Goal: Task Accomplishment & Management: Manage account settings

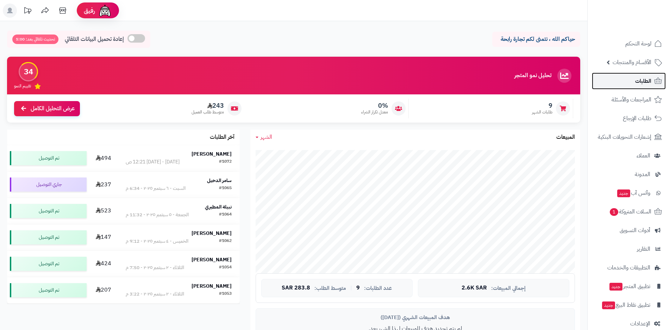
click at [645, 83] on span "الطلبات" at bounding box center [644, 81] width 16 height 10
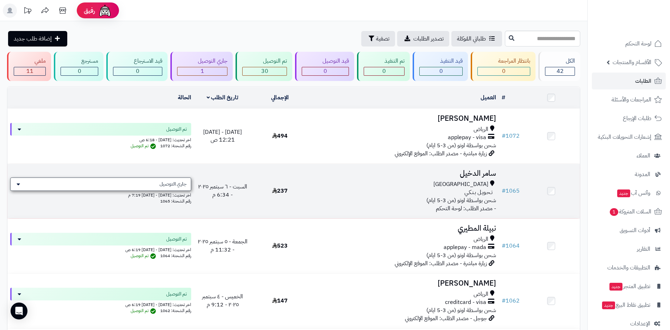
click at [137, 184] on div "جاري التوصيل" at bounding box center [100, 184] width 181 height 13
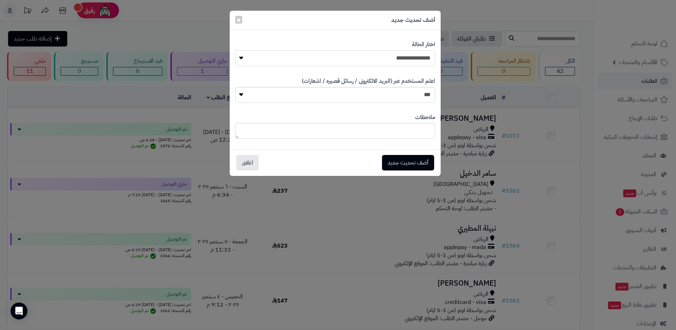
click at [370, 62] on select "**********" at bounding box center [335, 58] width 200 height 16
select select "**"
click at [235, 50] on select "**********" at bounding box center [335, 58] width 200 height 16
click at [415, 162] on button "أضف تحديث جديد" at bounding box center [408, 163] width 52 height 16
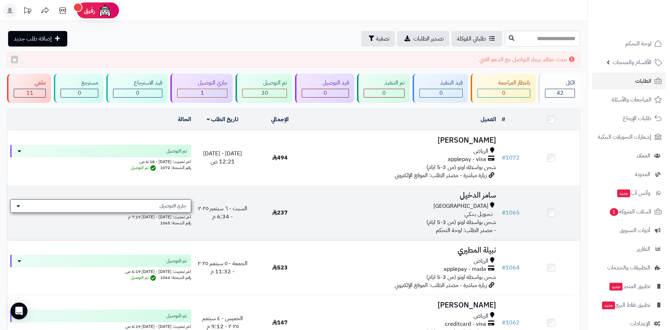
click at [166, 207] on span "جاري التوصيل" at bounding box center [173, 206] width 27 height 7
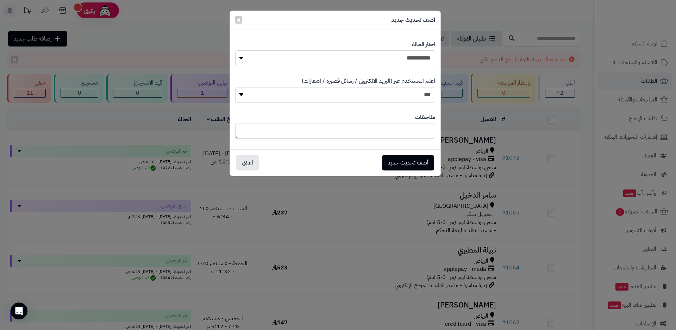
click at [368, 63] on select "**********" at bounding box center [335, 58] width 200 height 16
click at [235, 50] on select "**********" at bounding box center [335, 58] width 200 height 16
click at [410, 163] on button "أضف تحديث جديد" at bounding box center [408, 163] width 52 height 16
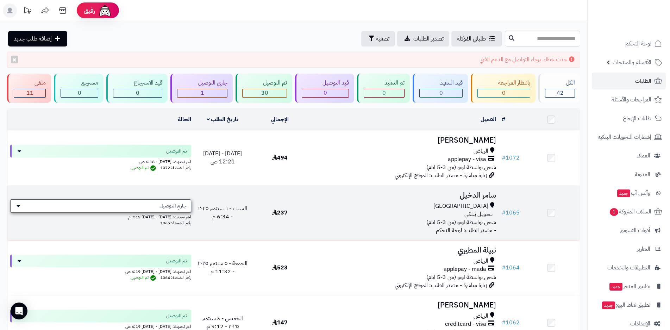
click at [29, 208] on div "جاري التوصيل" at bounding box center [100, 205] width 181 height 13
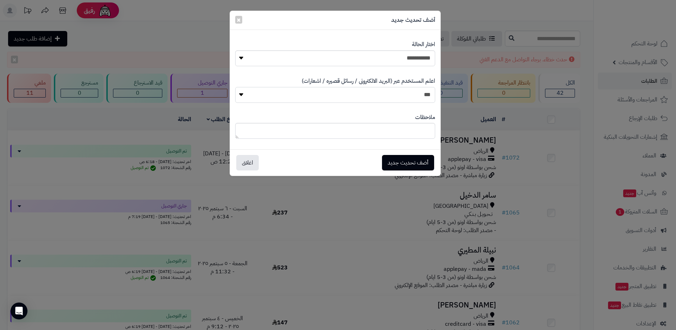
click at [395, 99] on select "*** **" at bounding box center [335, 95] width 200 height 16
select select "*"
click at [235, 87] on select "*** **" at bounding box center [335, 95] width 200 height 16
click at [411, 164] on button "أضف تحديث جديد" at bounding box center [408, 163] width 52 height 16
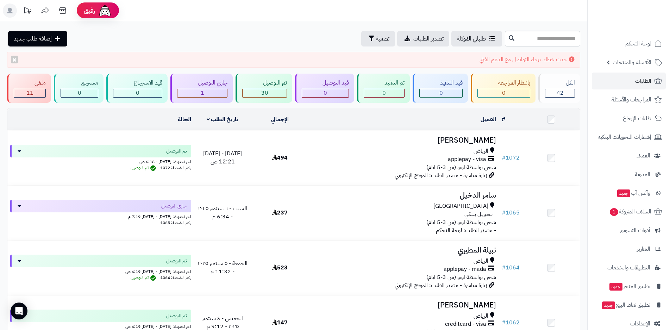
click at [523, 61] on div "حدث خطاء. برجاء التواصل مع الدعم الفني ×" at bounding box center [294, 60] width 574 height 16
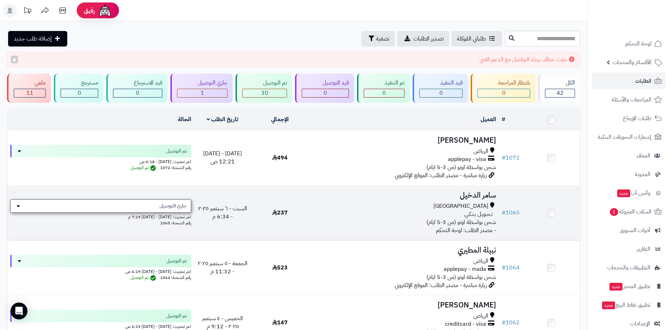
click at [23, 207] on div "جاري التوصيل" at bounding box center [100, 205] width 181 height 13
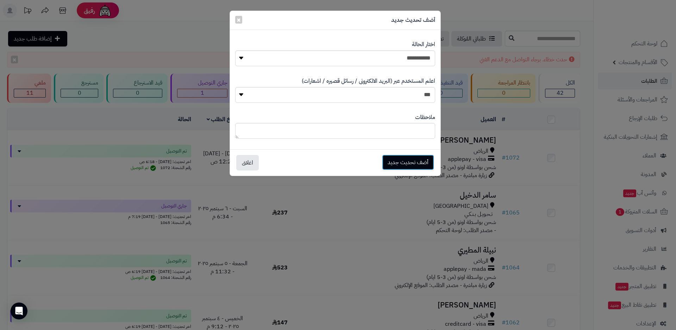
click at [405, 161] on button "أضف تحديث جديد" at bounding box center [408, 163] width 52 height 16
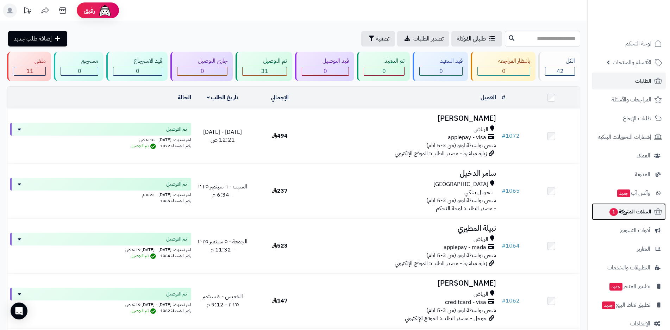
click at [626, 214] on span "السلات المتروكة 1" at bounding box center [630, 212] width 43 height 10
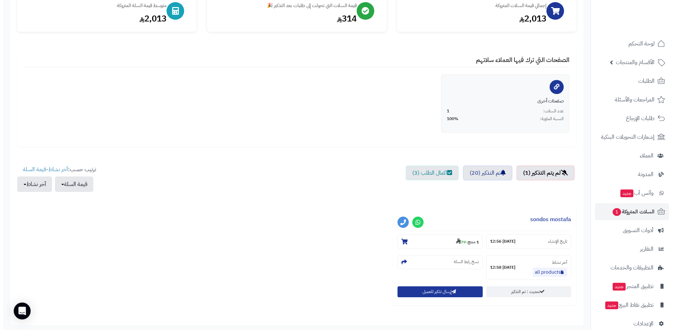
scroll to position [106, 0]
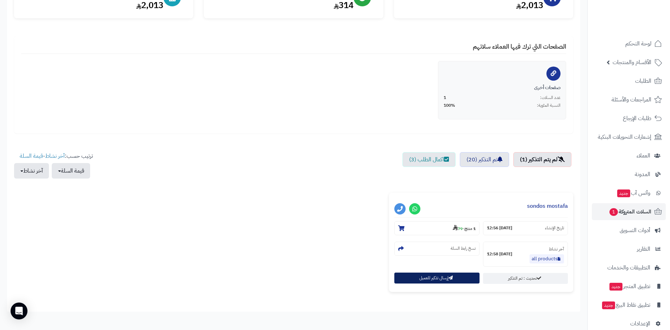
click at [445, 280] on button "إرسال تذكير للعميل" at bounding box center [437, 278] width 85 height 11
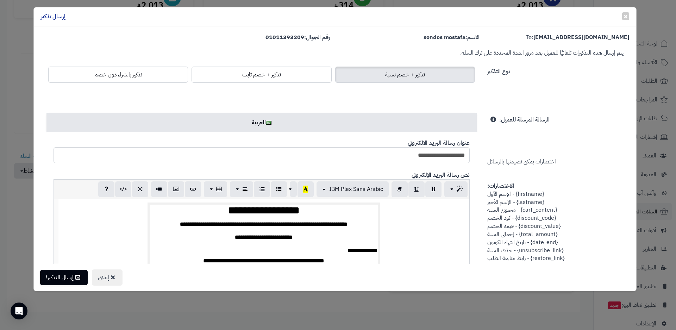
scroll to position [0, 0]
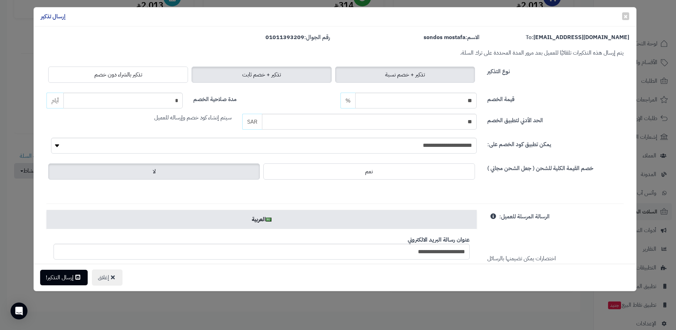
click at [261, 78] on span "تذكير + خصم ثابت" at bounding box center [261, 74] width 39 height 8
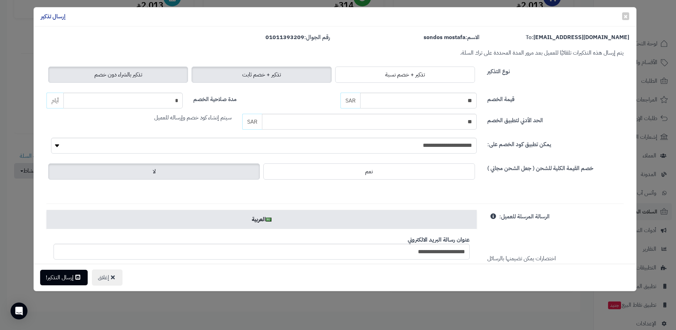
click at [157, 72] on label "تذكير بالشراء دون خصم" at bounding box center [118, 75] width 140 height 16
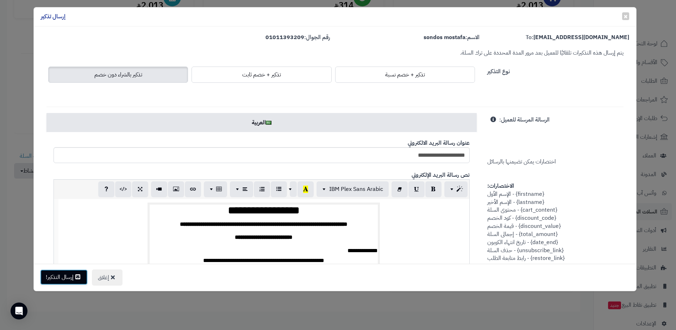
click at [78, 277] on icon at bounding box center [77, 277] width 5 height 6
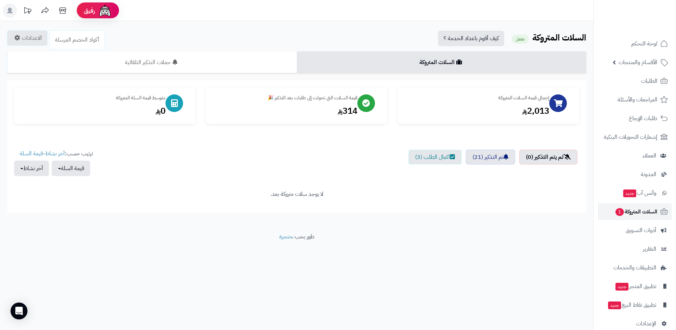
click at [632, 216] on span "السلات المتروكة 1" at bounding box center [636, 212] width 43 height 10
click at [428, 158] on link "اكمال الطلب (3)" at bounding box center [435, 157] width 53 height 15
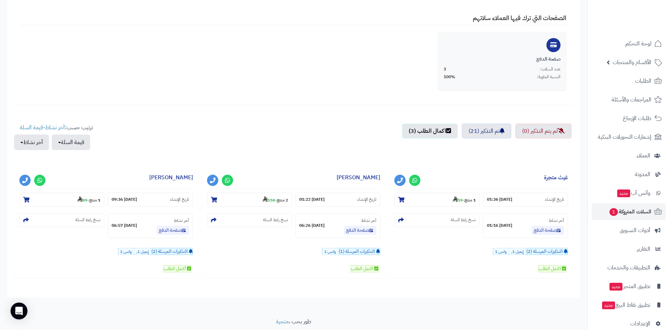
scroll to position [87, 0]
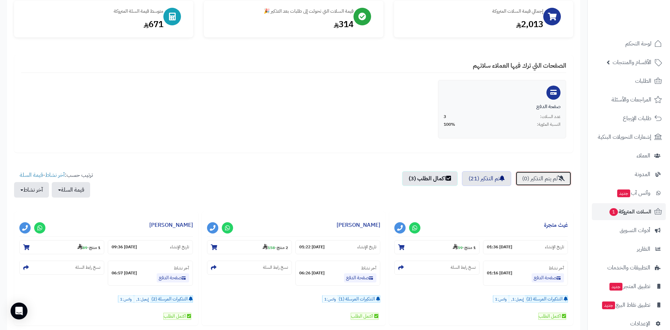
click at [538, 178] on link "لم يتم التذكير (0)" at bounding box center [544, 178] width 56 height 15
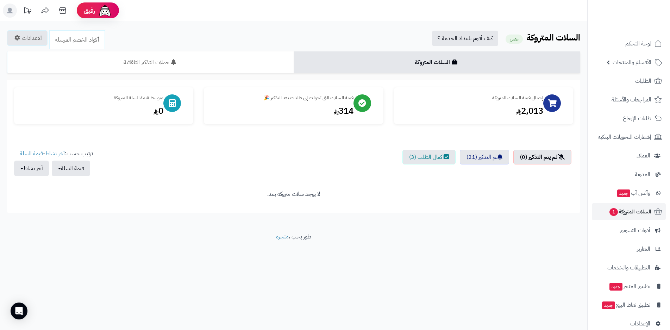
scroll to position [0, 0]
click at [493, 157] on link "تم التذكير (21)" at bounding box center [490, 157] width 49 height 15
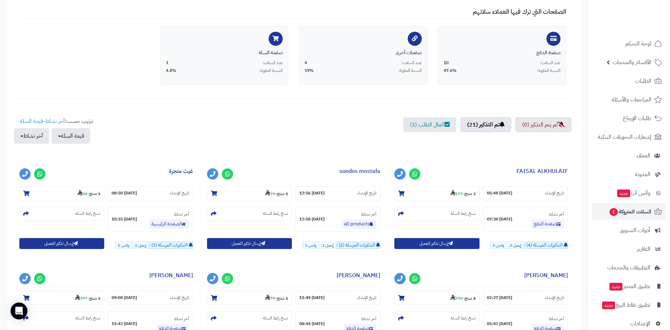
scroll to position [141, 0]
click at [546, 125] on link "لم يتم التذكير (0)" at bounding box center [544, 124] width 56 height 15
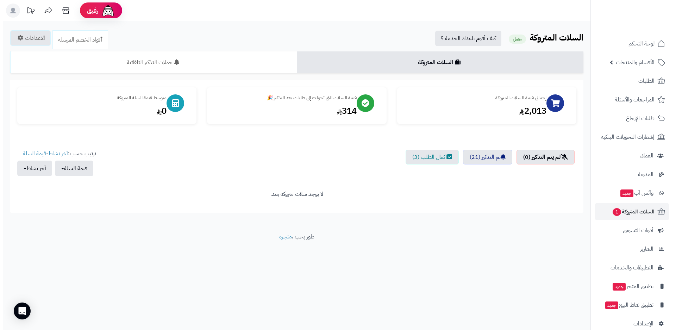
scroll to position [0, 0]
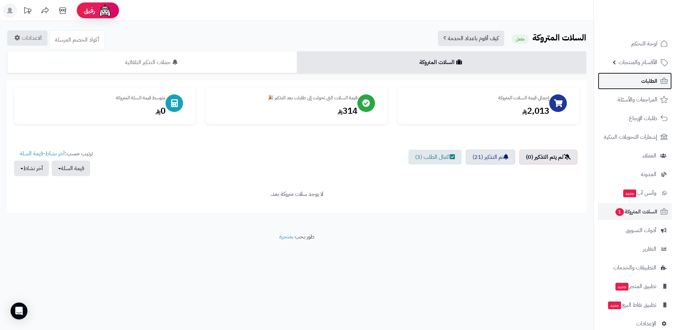
click at [645, 85] on span "الطلبات" at bounding box center [650, 81] width 16 height 10
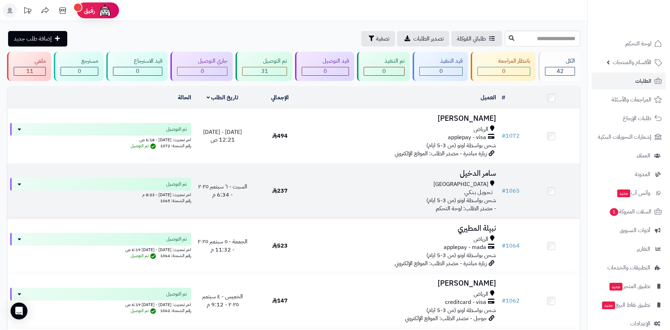
click at [188, 198] on span "رقم الشحنة: 1065" at bounding box center [175, 201] width 31 height 6
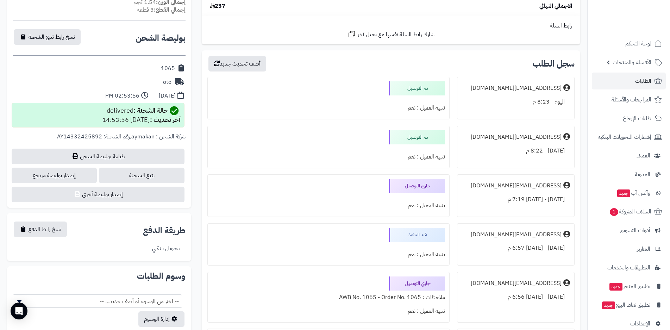
scroll to position [317, 0]
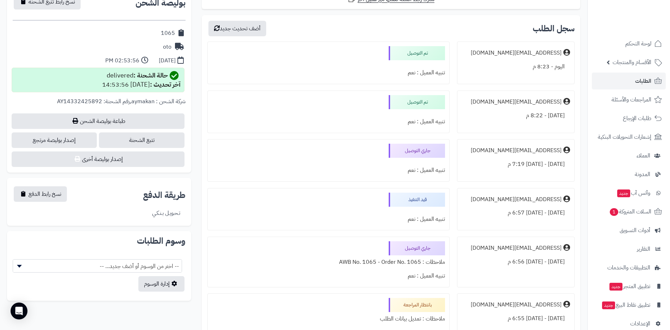
click at [398, 154] on div "جاري التوصيل" at bounding box center [417, 151] width 56 height 14
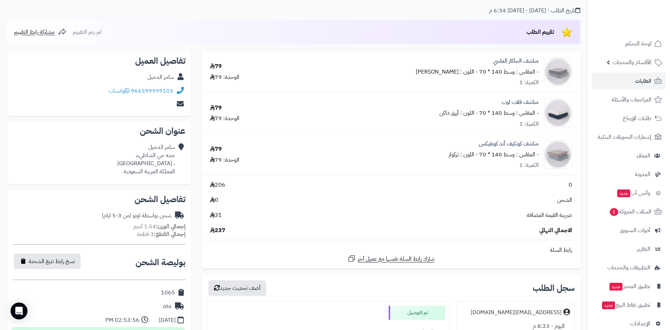
scroll to position [0, 0]
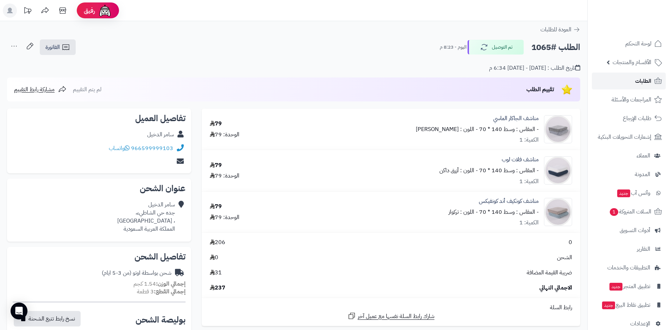
click at [643, 83] on span "الطلبات" at bounding box center [644, 81] width 16 height 10
